Goal: Information Seeking & Learning: Learn about a topic

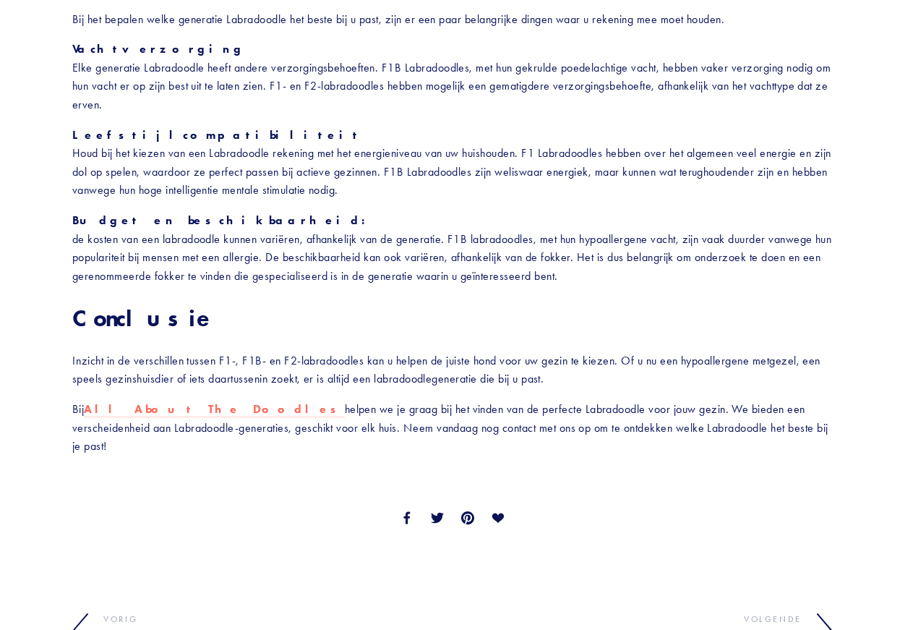
scroll to position [2034, 0]
click at [116, 401] on font "All About The Doodles" at bounding box center [214, 408] width 260 height 14
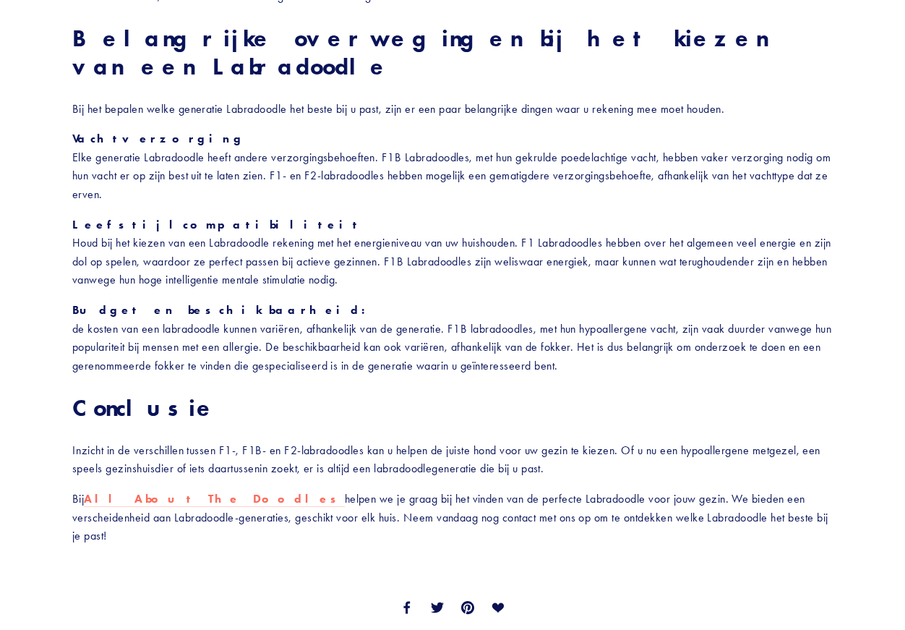
scroll to position [1942, 0]
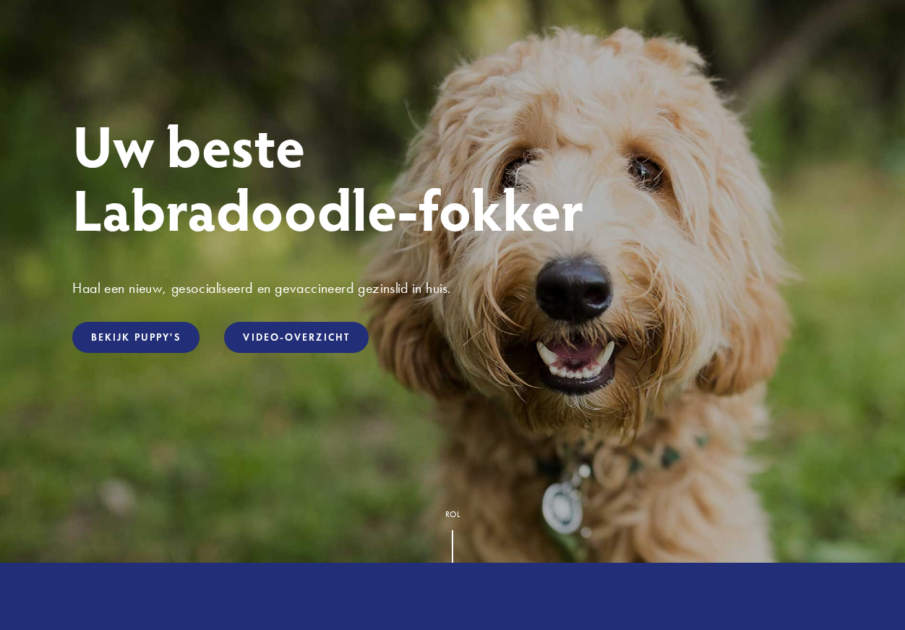
scroll to position [123, 0]
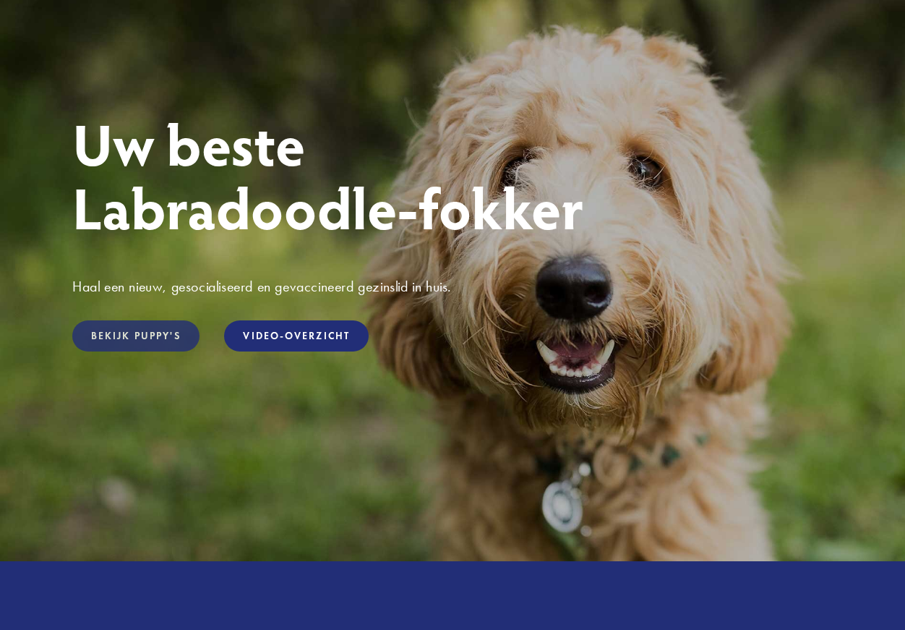
click at [162, 337] on font "Bekijk puppy's" at bounding box center [136, 336] width 90 height 12
click at [307, 333] on font "Video-overzicht" at bounding box center [296, 336] width 107 height 12
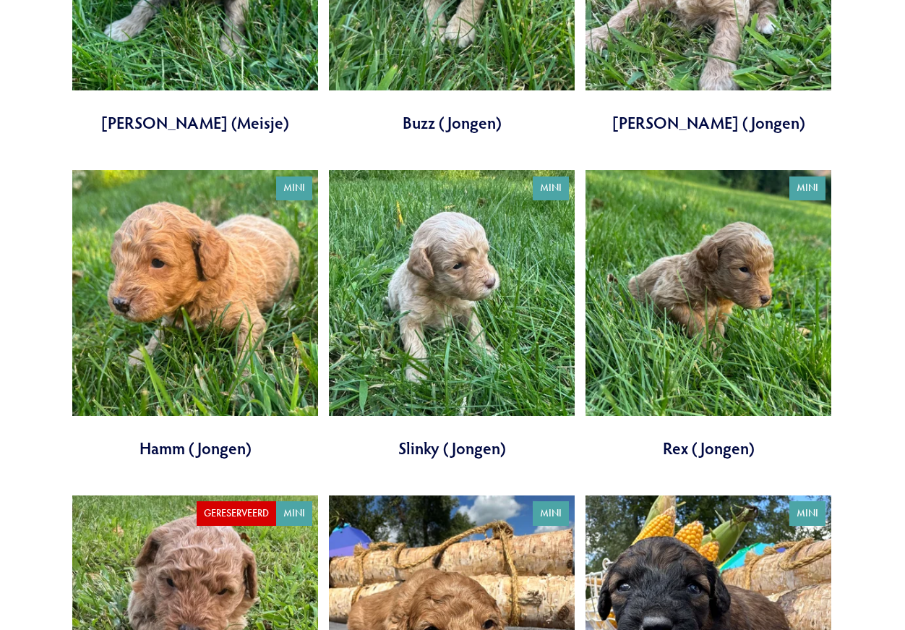
scroll to position [2468, 0]
